Goal: Register for event/course

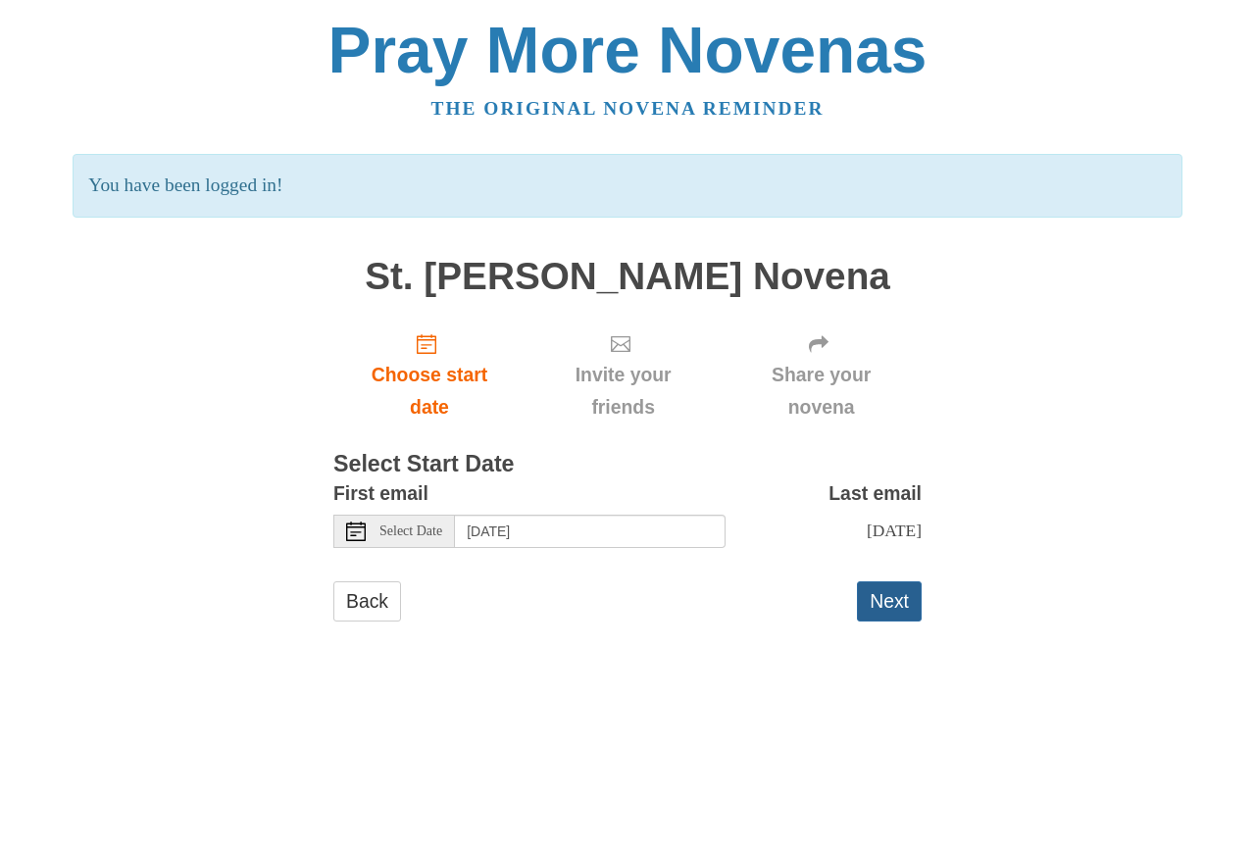
click at [893, 602] on button "Next" at bounding box center [889, 601] width 65 height 40
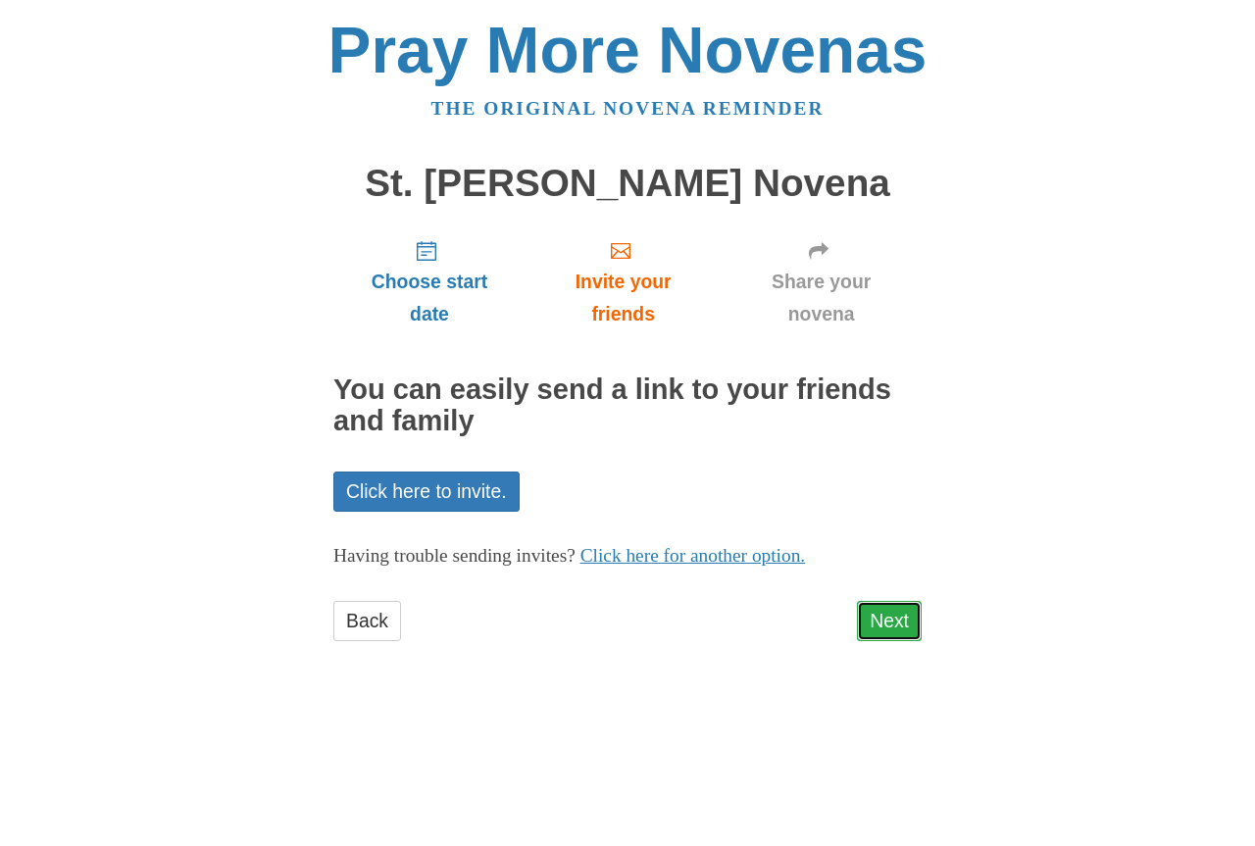
click at [879, 622] on link "Next" at bounding box center [889, 621] width 65 height 40
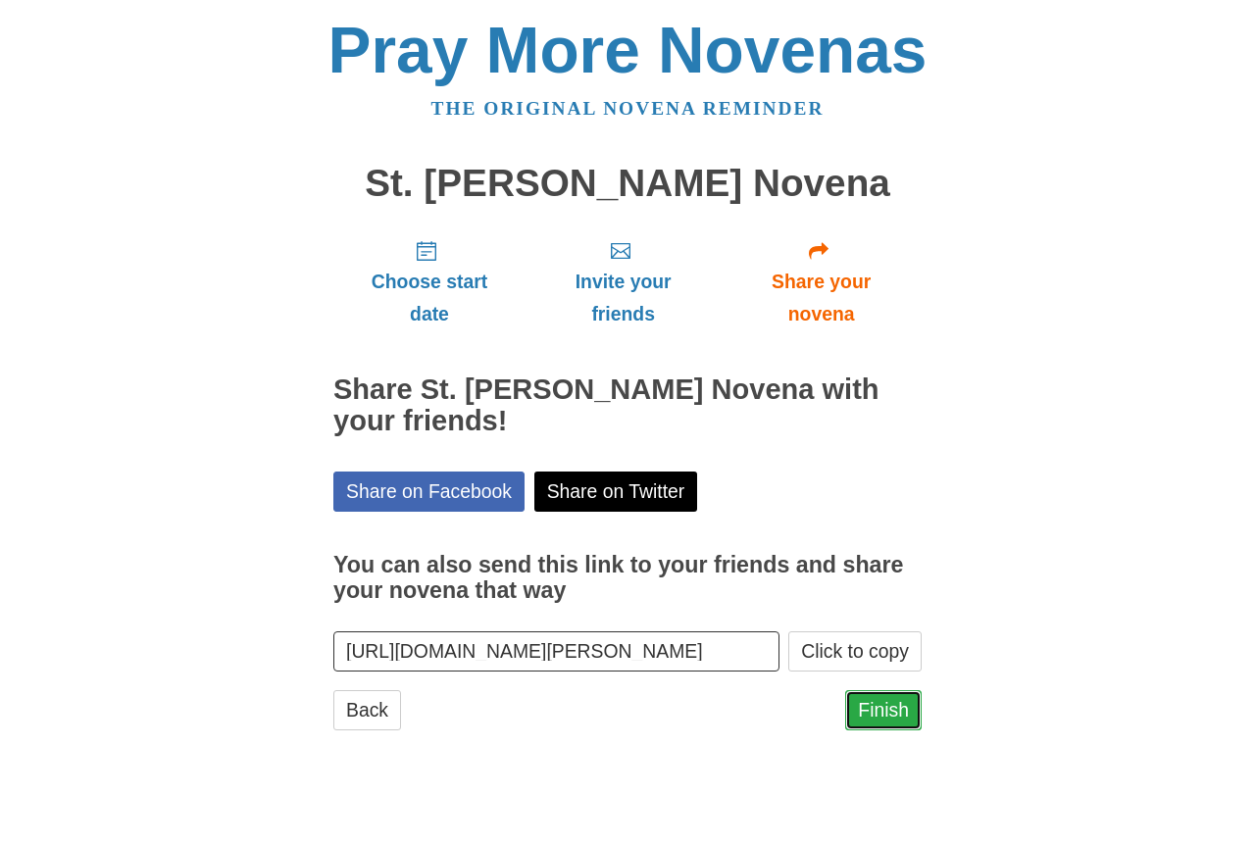
click at [886, 713] on link "Finish" at bounding box center [883, 710] width 76 height 40
